Goal: Navigation & Orientation: Find specific page/section

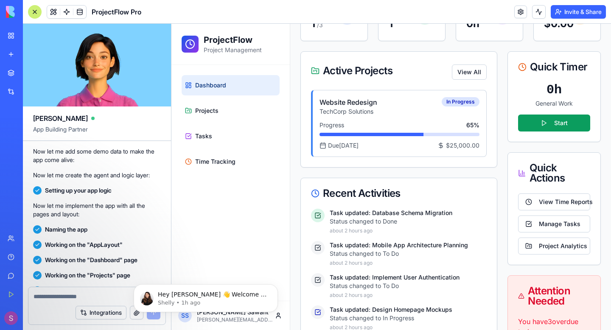
scroll to position [319, 0]
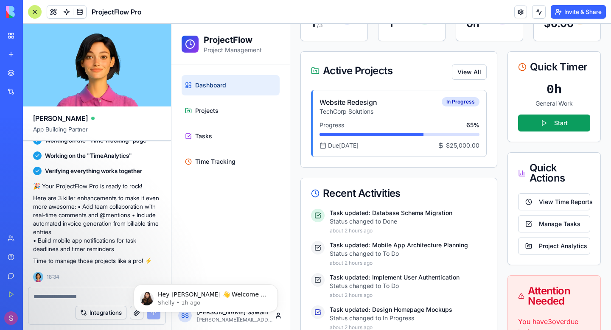
click at [100, 298] on textarea at bounding box center [97, 296] width 127 height 8
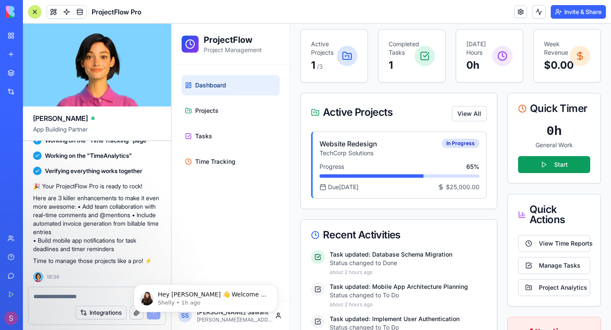
click at [232, 93] on link "Dashboard" at bounding box center [231, 85] width 98 height 20
click at [232, 110] on link "Projects" at bounding box center [231, 111] width 98 height 20
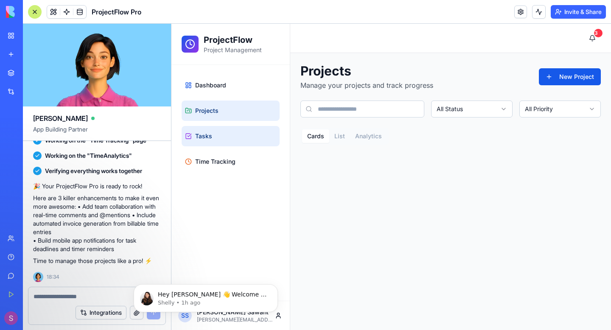
click at [225, 142] on link "Tasks" at bounding box center [231, 136] width 98 height 20
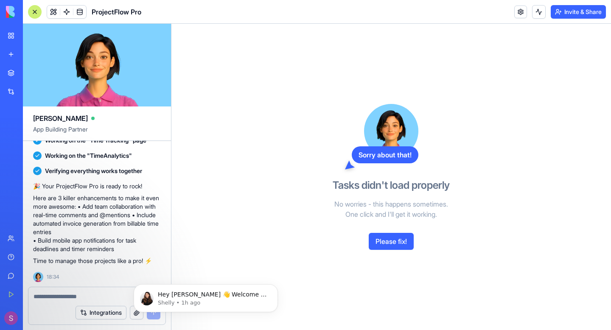
click at [399, 237] on button "Please fix!" at bounding box center [391, 241] width 45 height 17
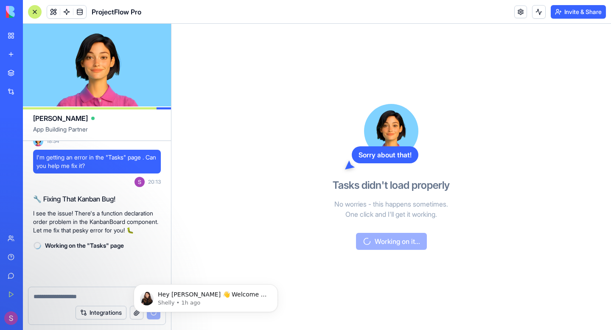
scroll to position [463, 0]
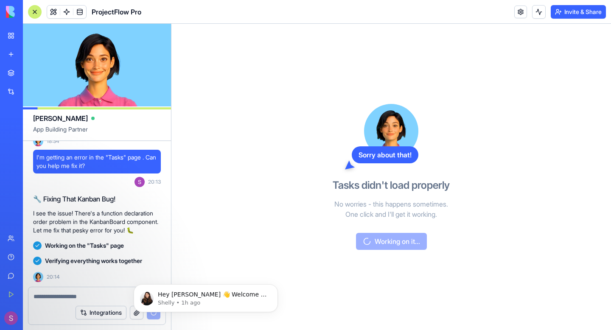
click at [31, 69] on div "Marketplace" at bounding box center [25, 73] width 11 height 8
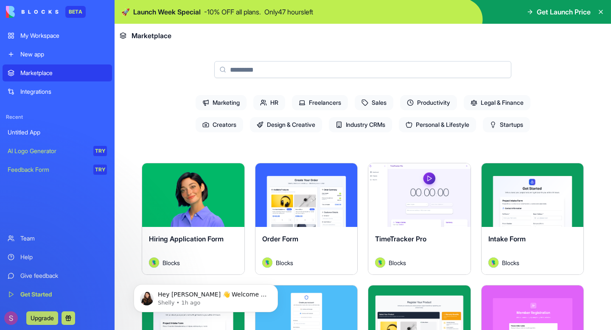
scroll to position [38, 0]
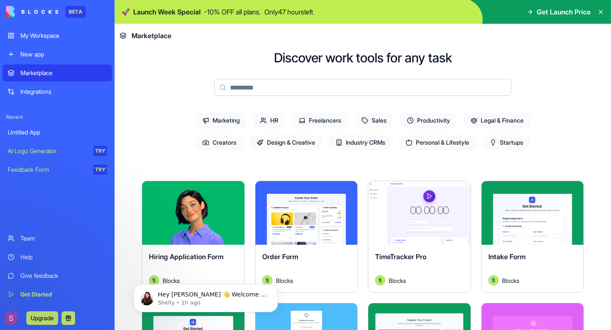
click at [236, 123] on span "Marketing" at bounding box center [221, 120] width 51 height 15
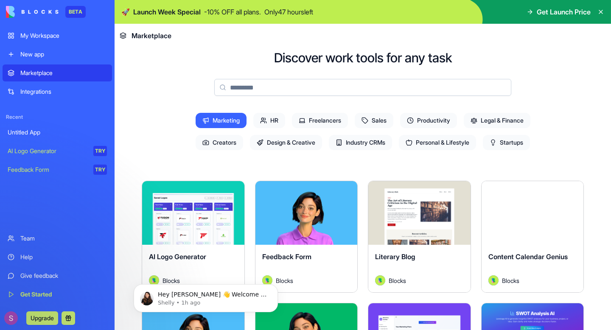
click at [274, 119] on span "HR" at bounding box center [269, 120] width 32 height 15
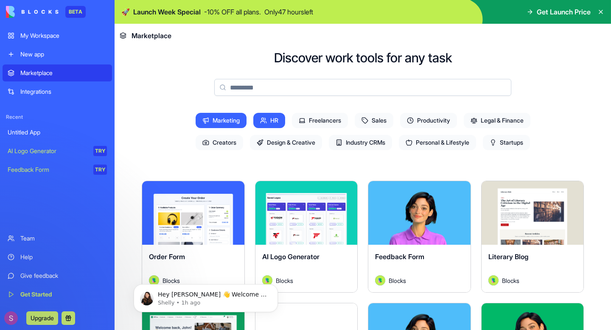
click at [322, 122] on span "Freelancers" at bounding box center [320, 120] width 56 height 15
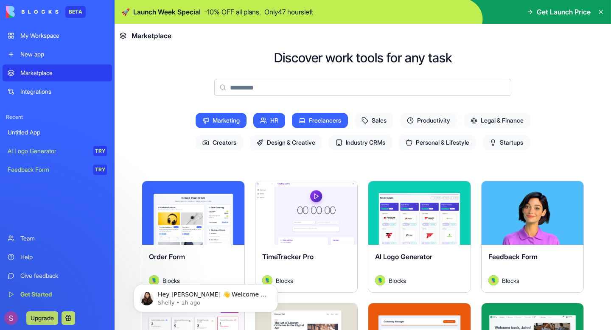
click at [353, 146] on span "Industry CRMs" at bounding box center [360, 142] width 63 height 15
click at [401, 146] on span "Personal & Lifestyle" at bounding box center [437, 142] width 77 height 15
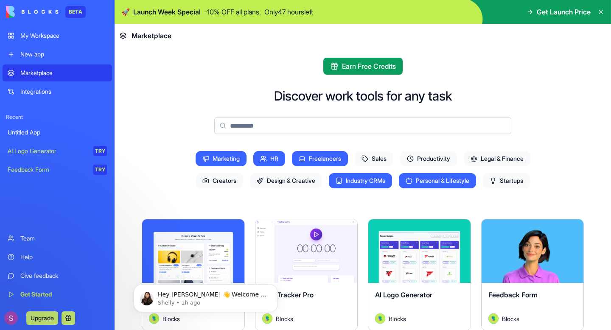
scroll to position [109, 0]
